Goal: Information Seeking & Learning: Find specific page/section

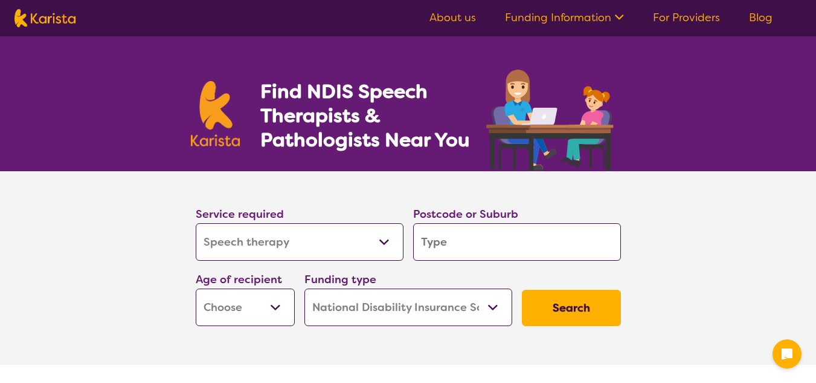
select select "Speech therapy"
select select "NDIS"
select select "Speech therapy"
select select "NDIS"
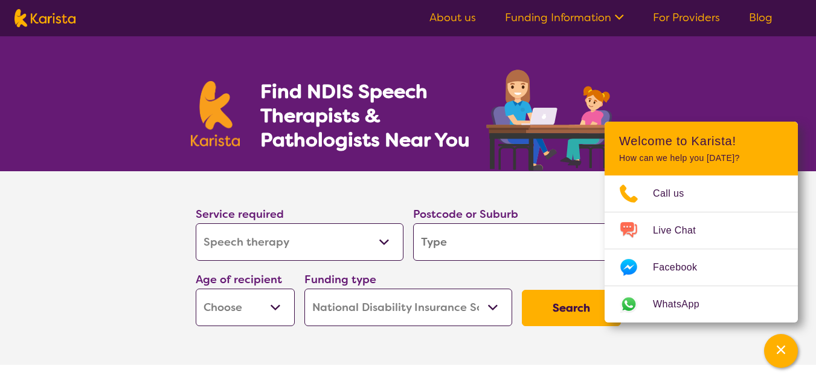
click at [473, 250] on input "search" at bounding box center [517, 241] width 208 height 37
type input "3"
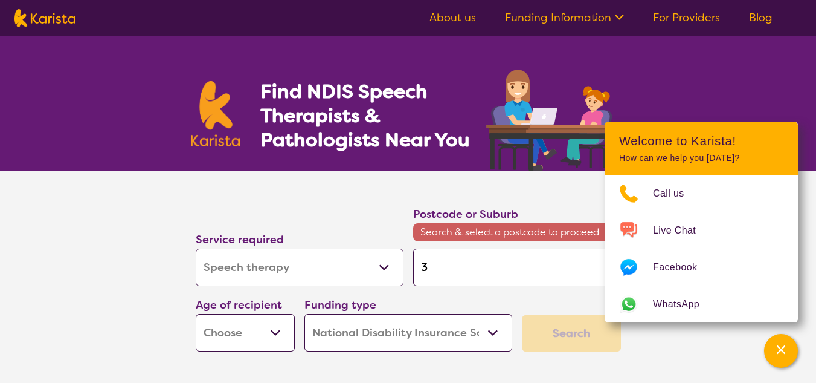
type input "30"
type input "303"
type input "3037"
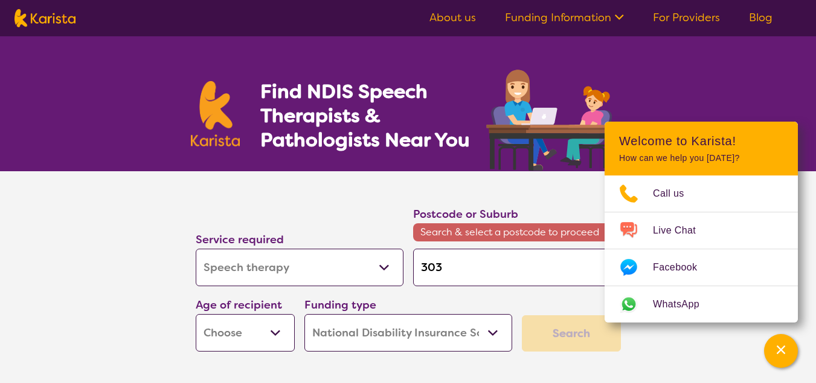
type input "3037"
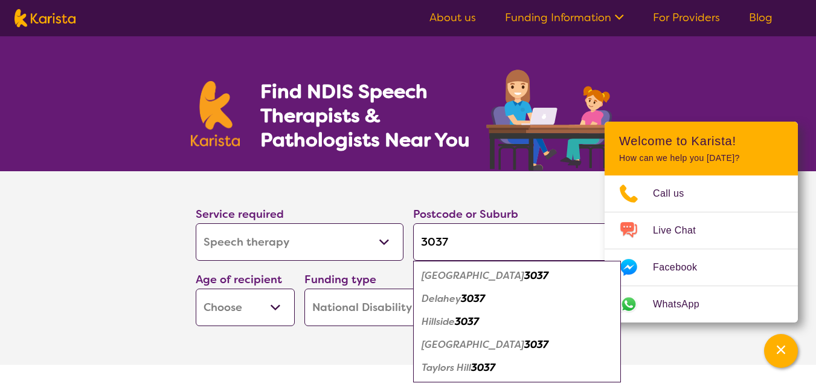
type input "3037"
click at [454, 331] on div "Hillside 3037" at bounding box center [517, 321] width 196 height 23
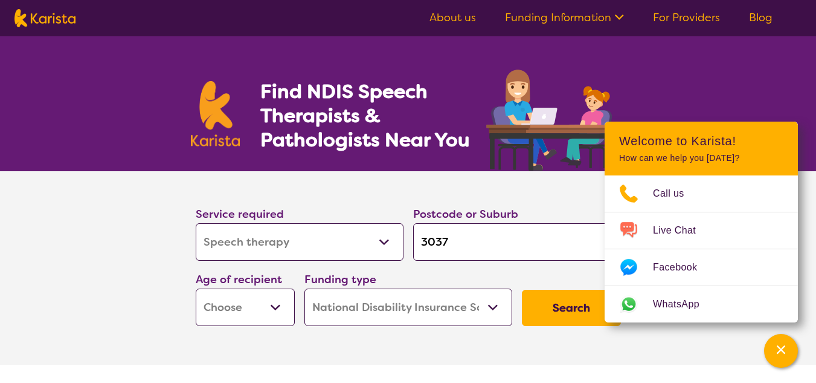
click at [567, 306] on button "Search" at bounding box center [571, 307] width 99 height 36
click at [15, 175] on section "Service required Allied Health Assistant Assessment ([MEDICAL_DATA] or [MEDICAL…" at bounding box center [408, 267] width 816 height 193
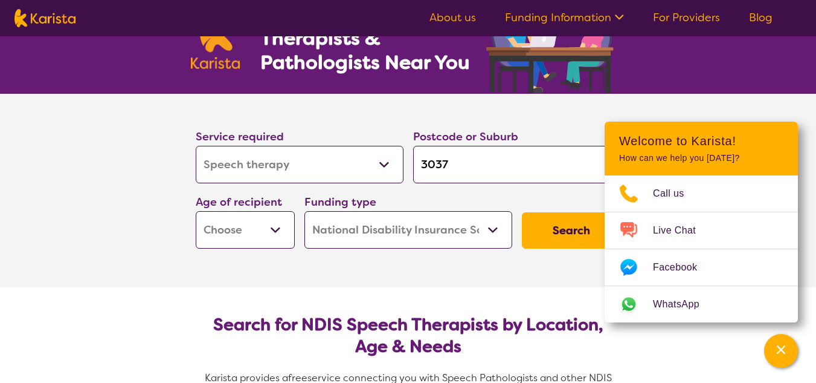
scroll to position [60, 0]
